Goal: Task Accomplishment & Management: Use online tool/utility

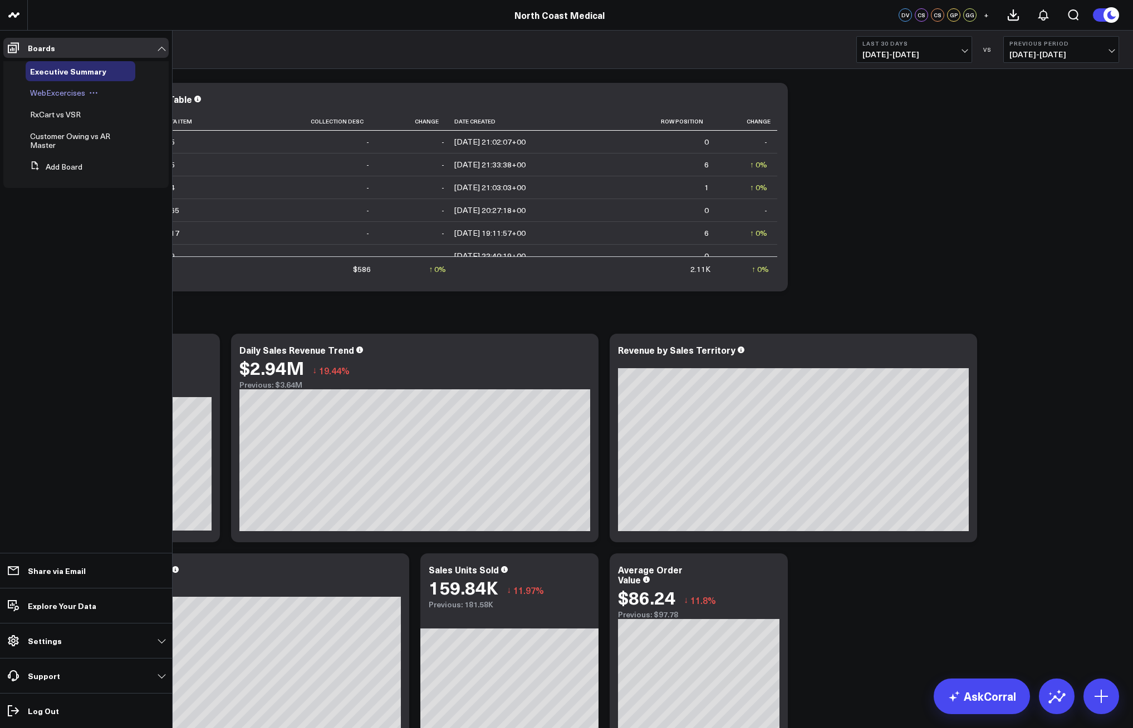
click at [63, 94] on span "WebExcercises" at bounding box center [57, 92] width 55 height 11
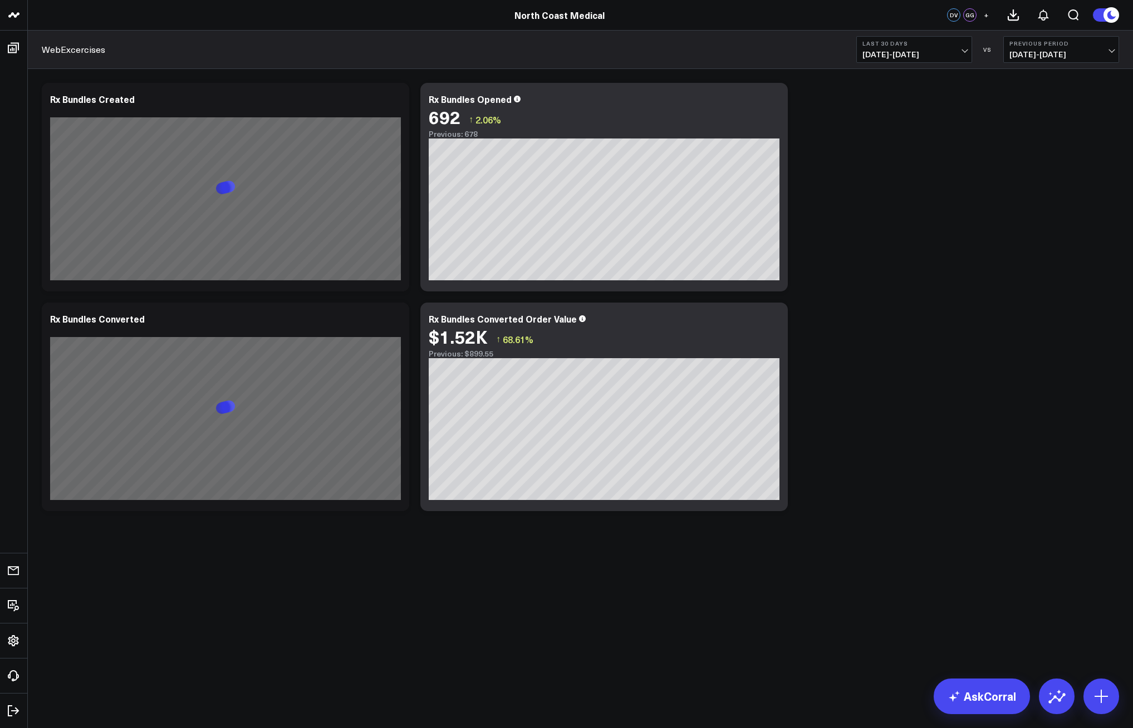
click at [964, 50] on span "[DATE] - [DATE]" at bounding box center [914, 54] width 104 height 9
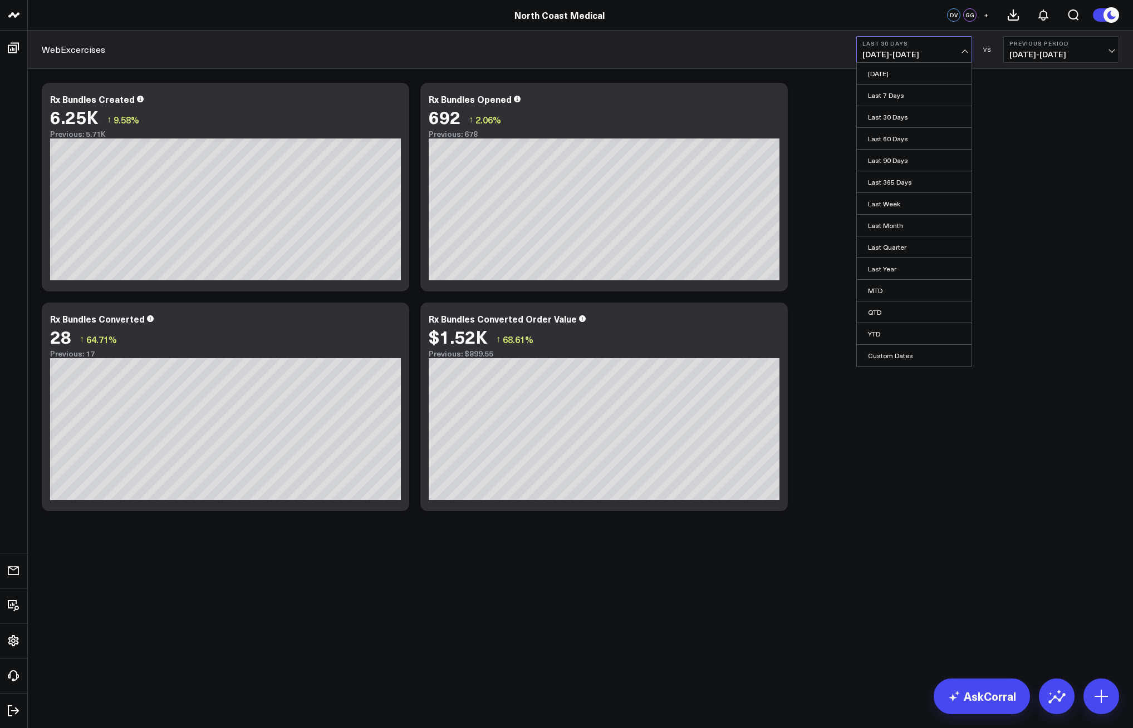
click at [902, 55] on span "[DATE] - [DATE]" at bounding box center [914, 54] width 104 height 9
click at [899, 83] on link "[DATE]" at bounding box center [913, 73] width 115 height 21
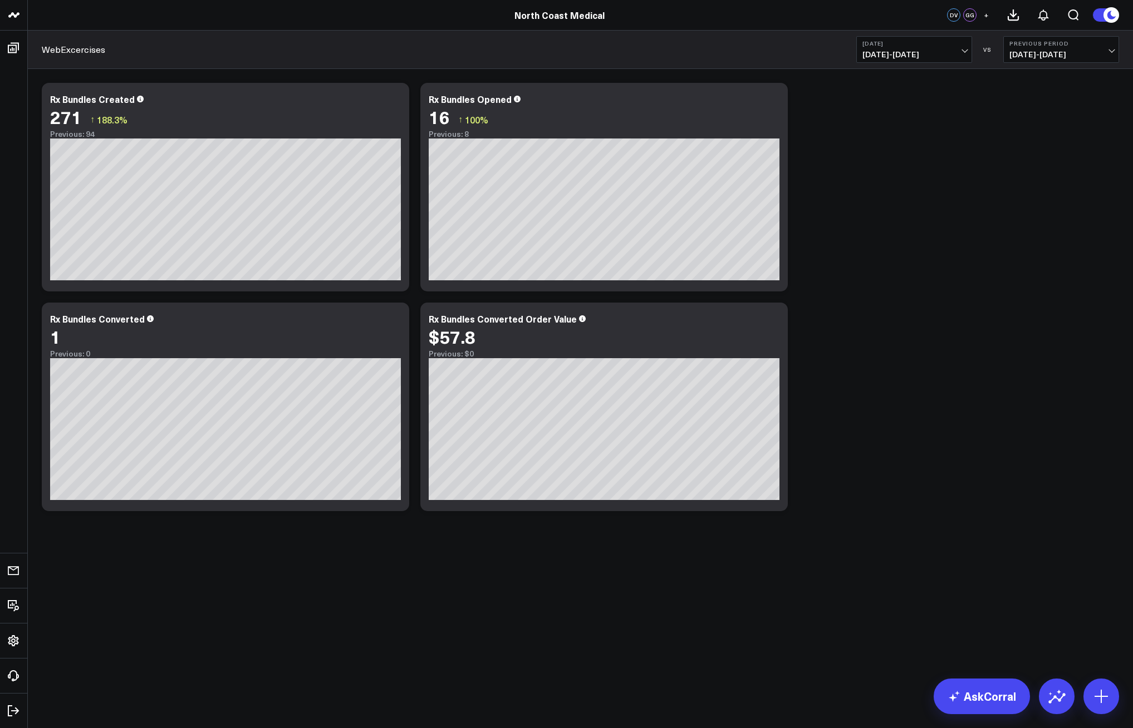
click at [902, 57] on span "[DATE] - [DATE]" at bounding box center [914, 54] width 104 height 9
click at [890, 365] on link "Custom Dates" at bounding box center [913, 355] width 115 height 21
select select "8"
select select "2025"
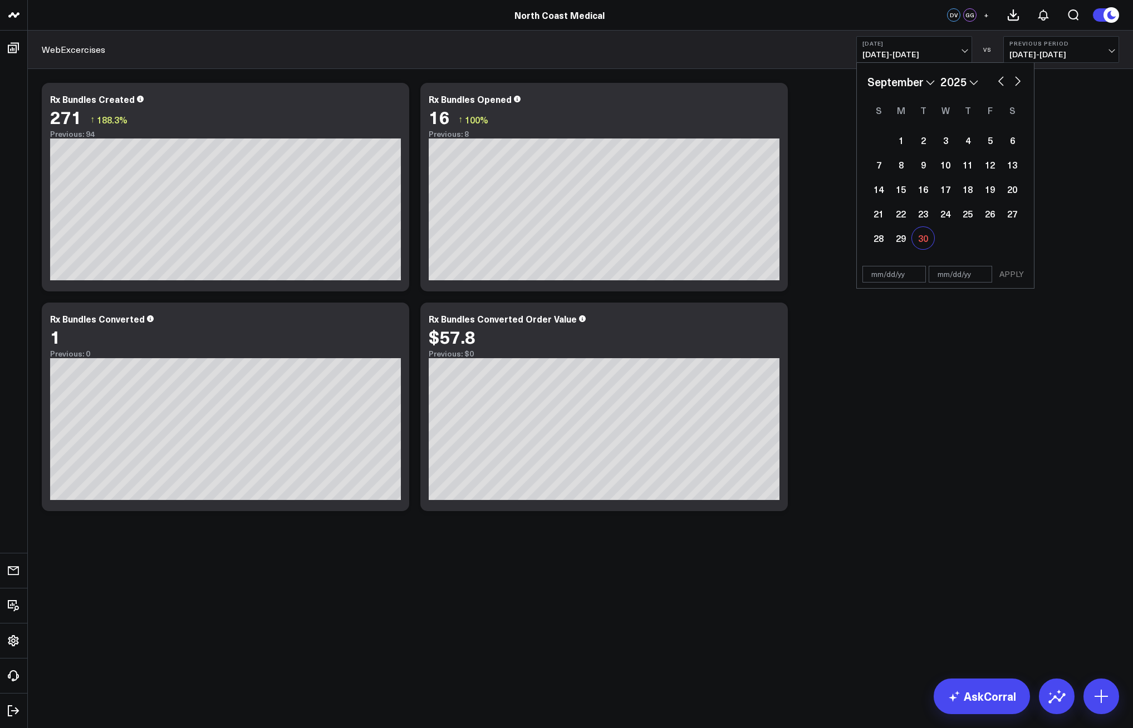
click at [918, 240] on div "30" at bounding box center [923, 238] width 22 height 22
type input "[DATE]"
select select "8"
select select "2025"
click at [918, 240] on div "30" at bounding box center [923, 238] width 22 height 22
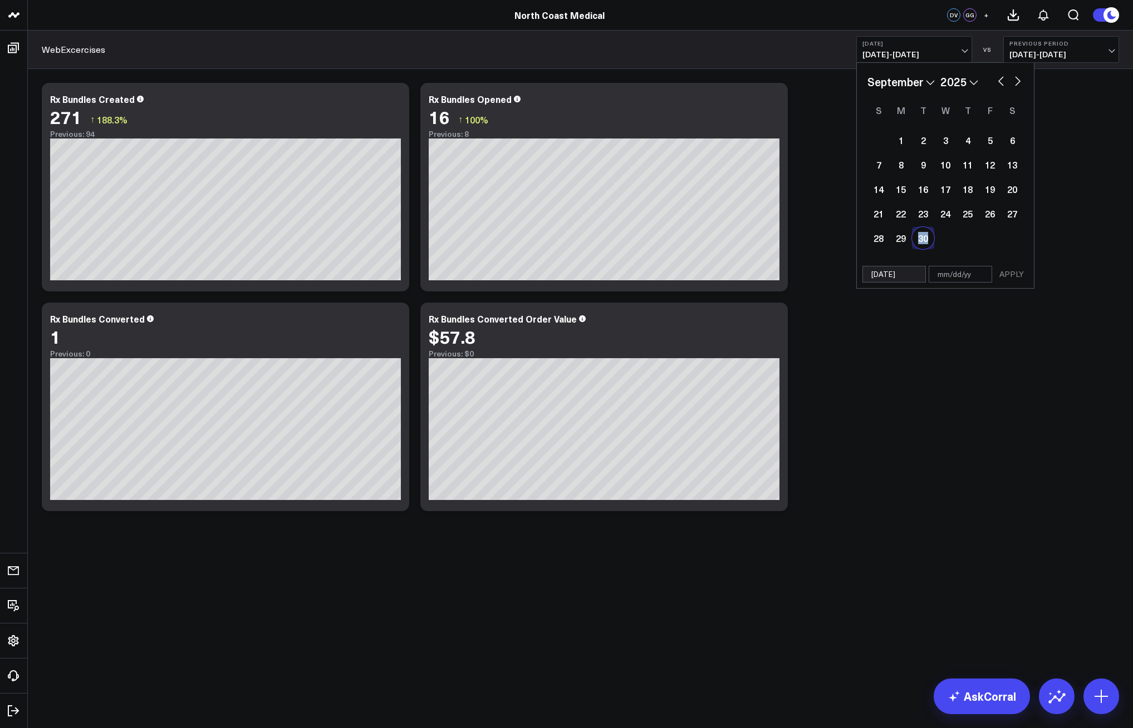
type input "[DATE]"
select select "8"
select select "2025"
click at [1000, 268] on button "APPLY" at bounding box center [1011, 274] width 33 height 17
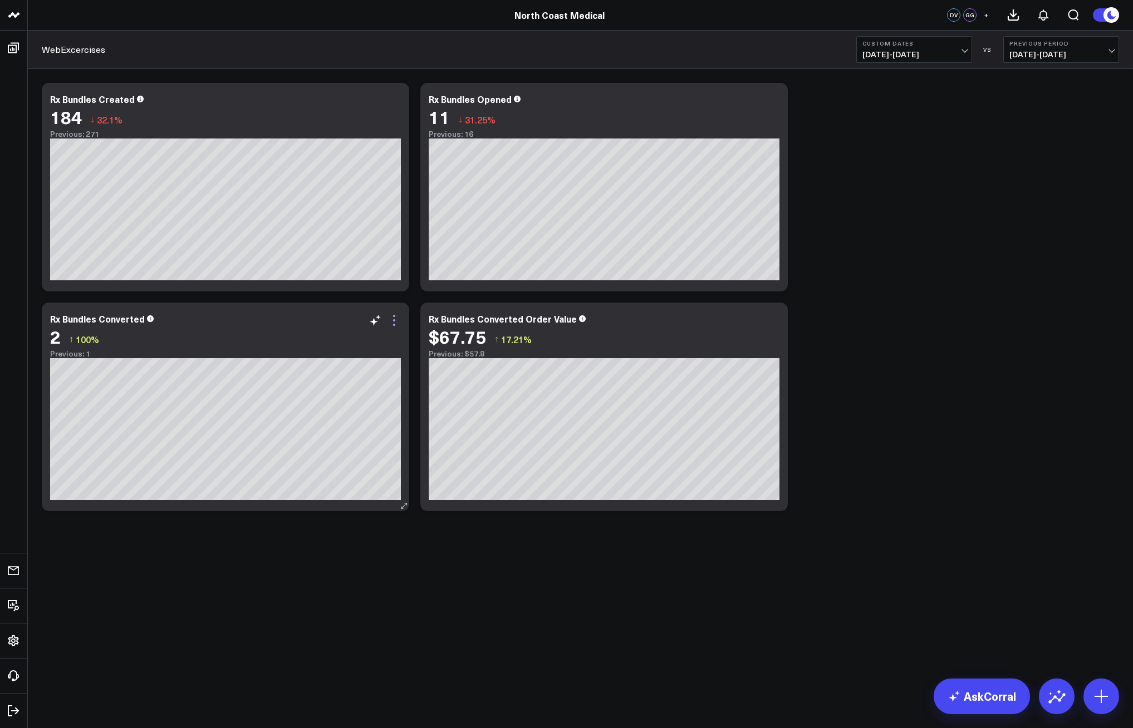
click at [392, 321] on icon at bounding box center [393, 320] width 13 height 13
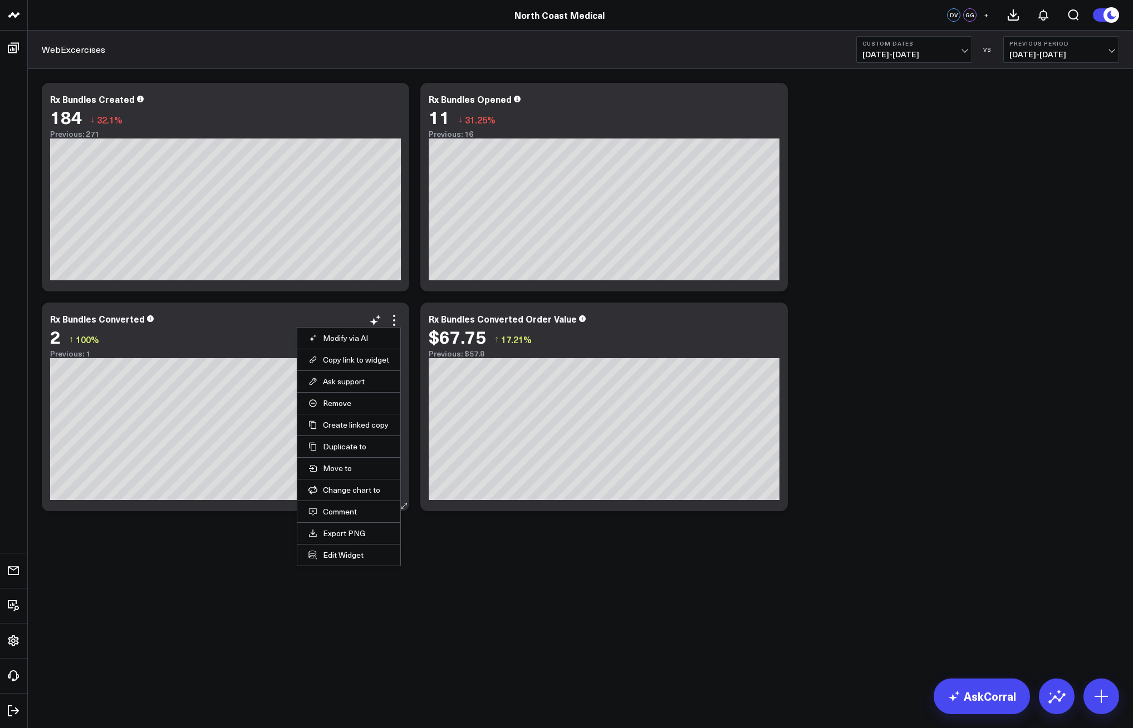
click at [351, 562] on li "Edit Widget" at bounding box center [348, 555] width 103 height 22
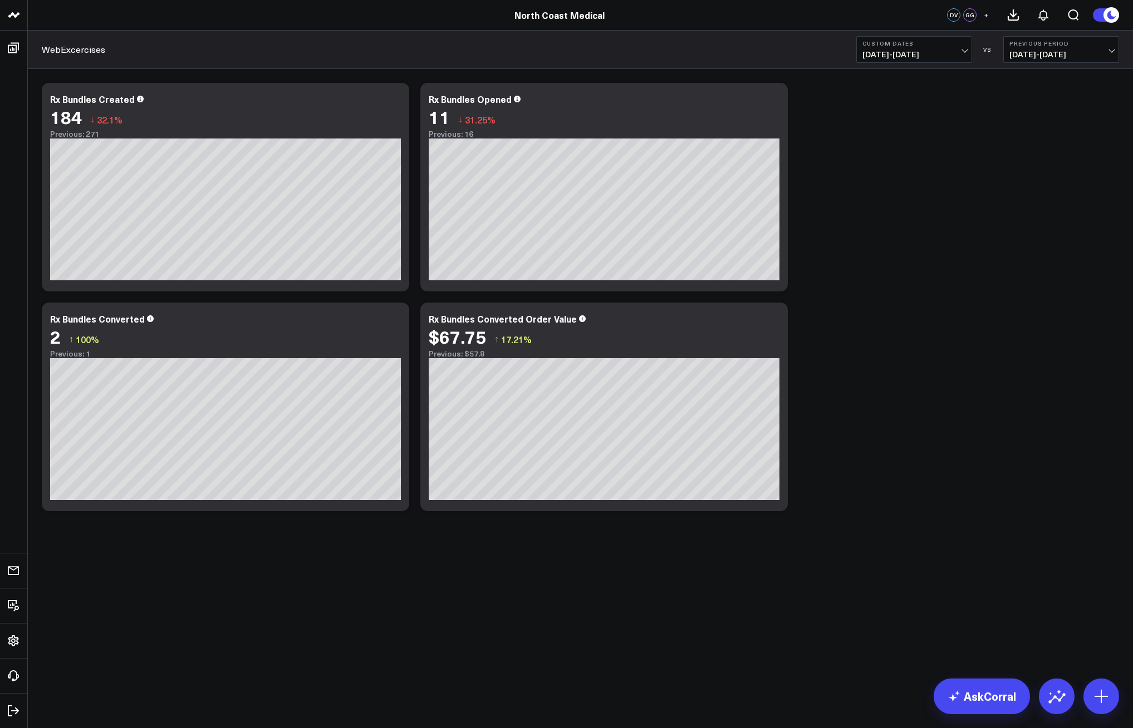
click at [352, 557] on div "Modify via AI Copy link to widget Ask support Remove Create linked copy Executi…" at bounding box center [580, 326] width 1105 height 515
click at [399, 315] on icon at bounding box center [393, 320] width 13 height 13
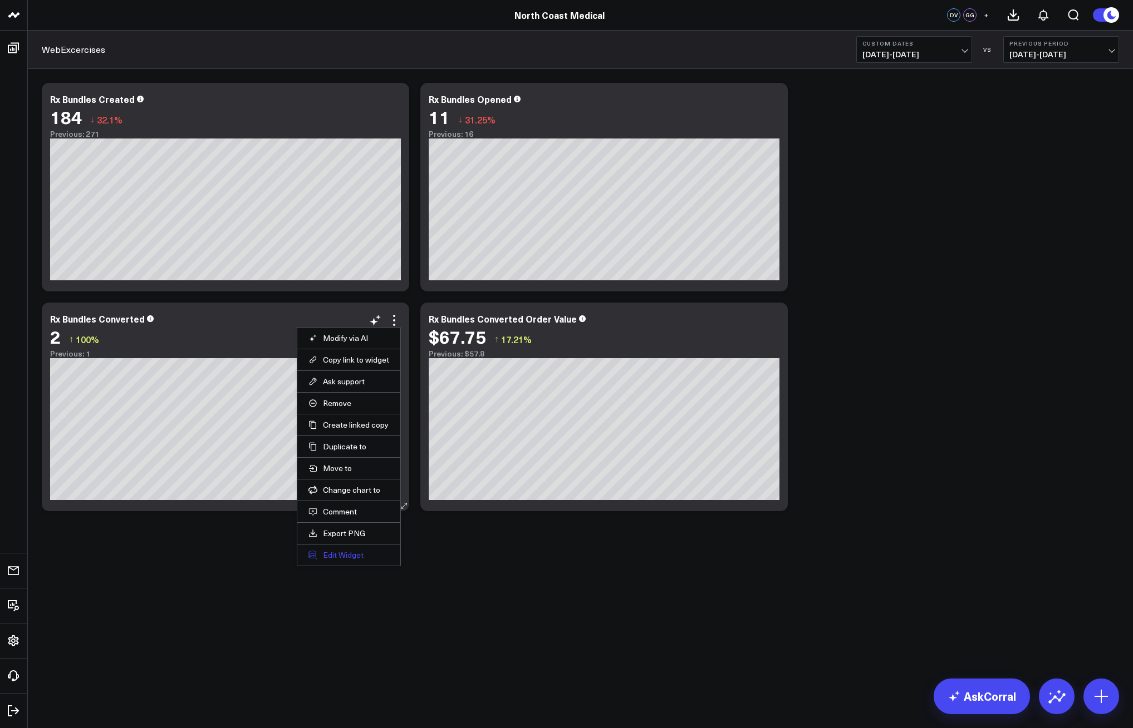
click at [351, 554] on button "Edit Widget" at bounding box center [348, 555] width 81 height 10
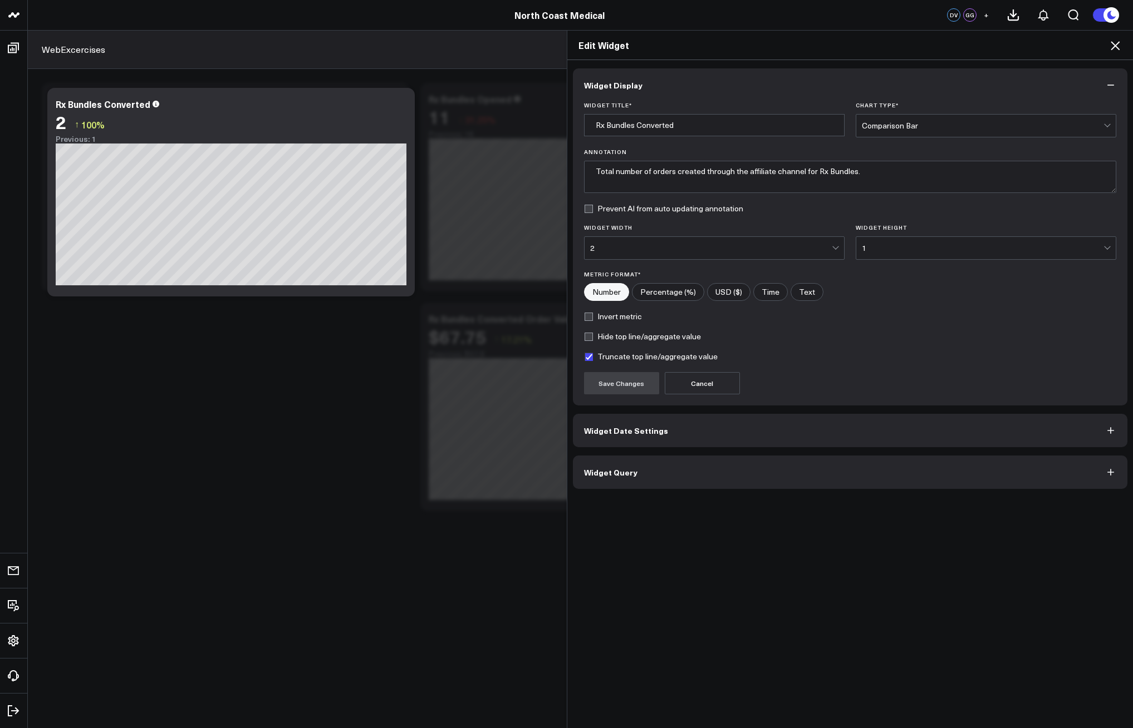
click at [683, 428] on button "Widget Date Settings" at bounding box center [850, 430] width 555 height 33
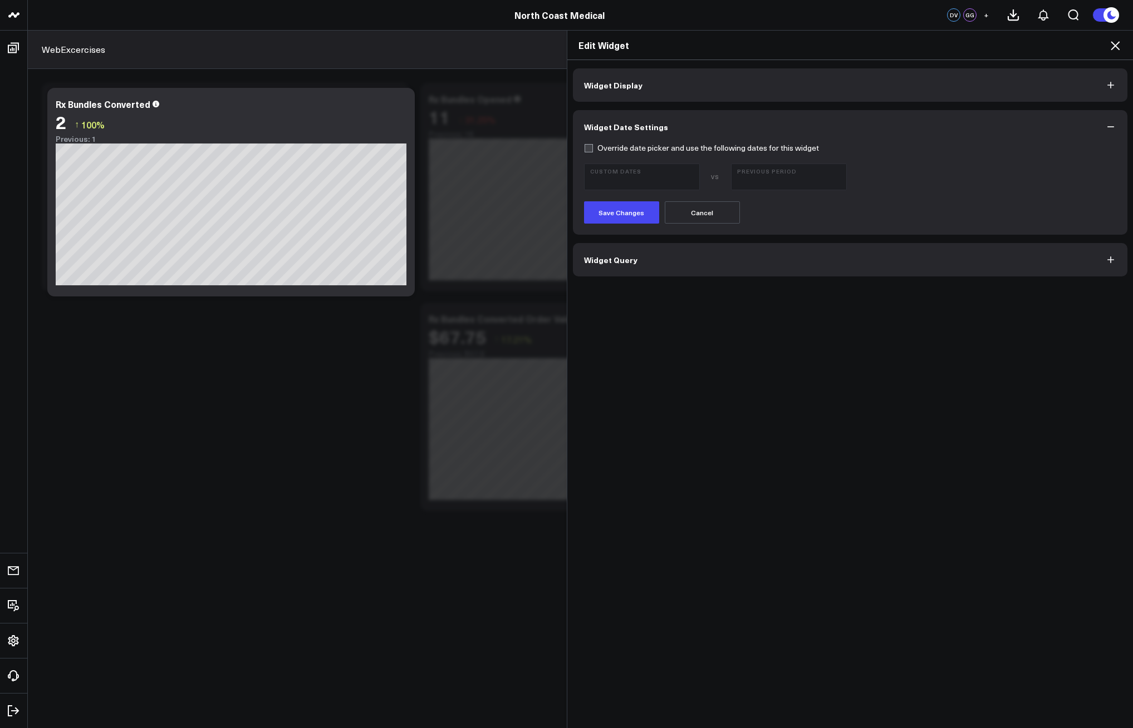
click at [653, 282] on div "Widget Display Widget Date Settings Override date picker and use the following …" at bounding box center [850, 394] width 566 height 669
click at [634, 268] on button "Widget Query" at bounding box center [850, 259] width 555 height 33
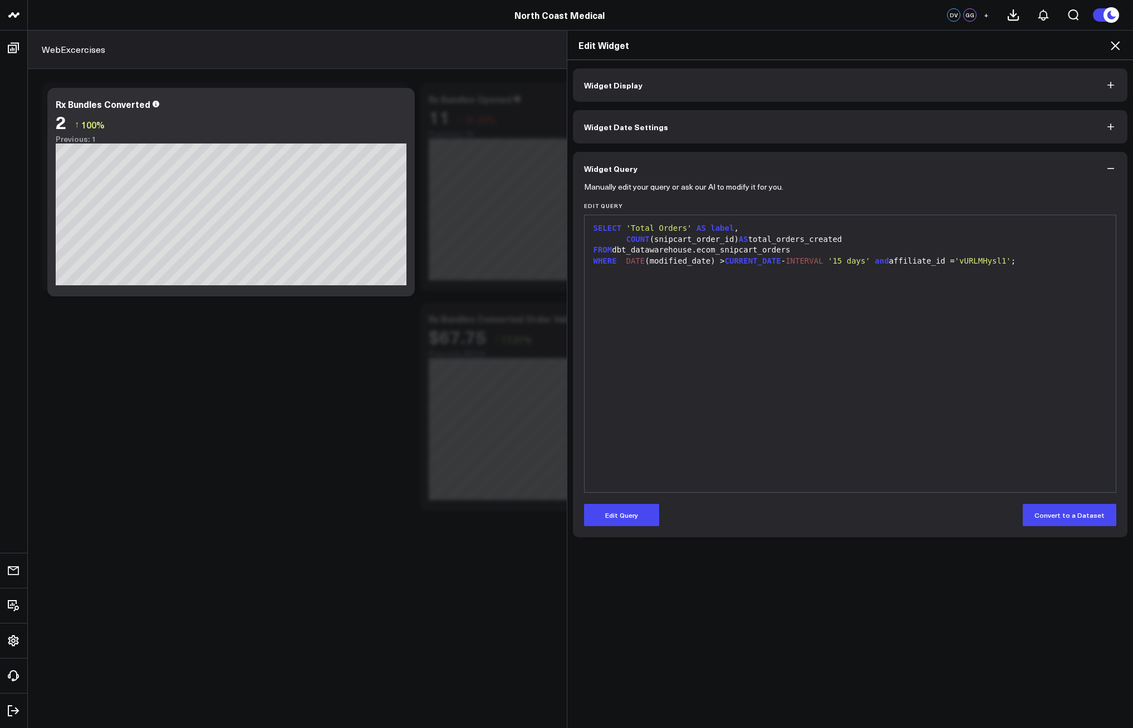
click at [1112, 51] on icon at bounding box center [1114, 45] width 13 height 13
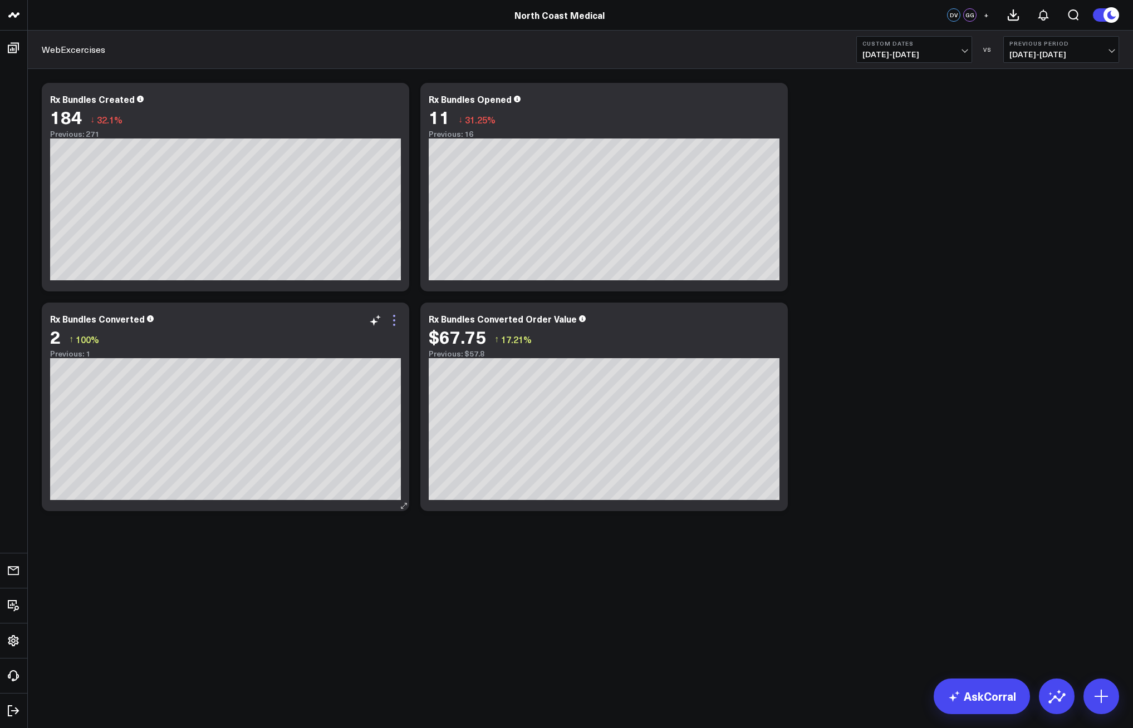
click at [393, 319] on icon at bounding box center [393, 320] width 13 height 13
